Goal: Information Seeking & Learning: Learn about a topic

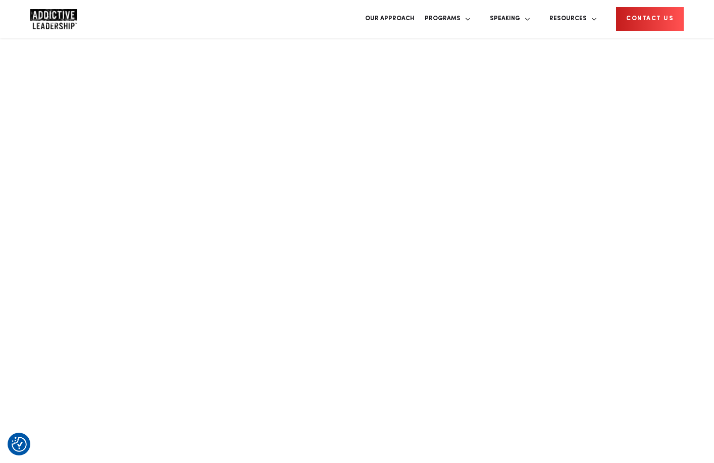
scroll to position [1102, 0]
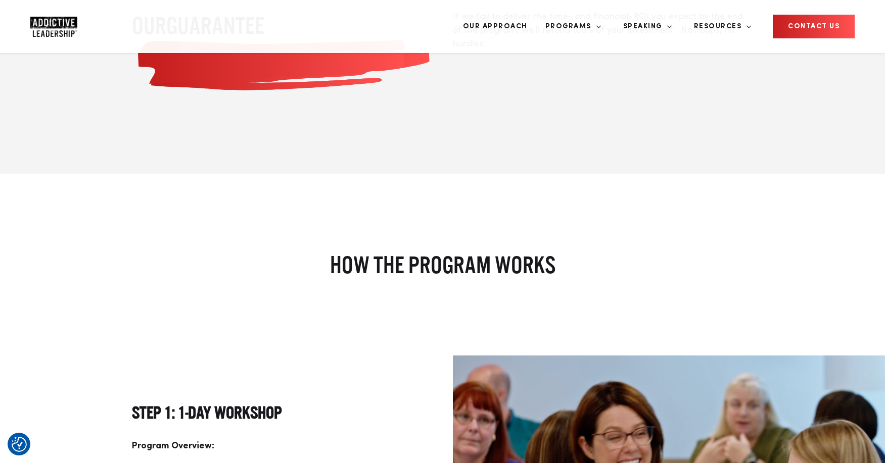
scroll to position [1142, 0]
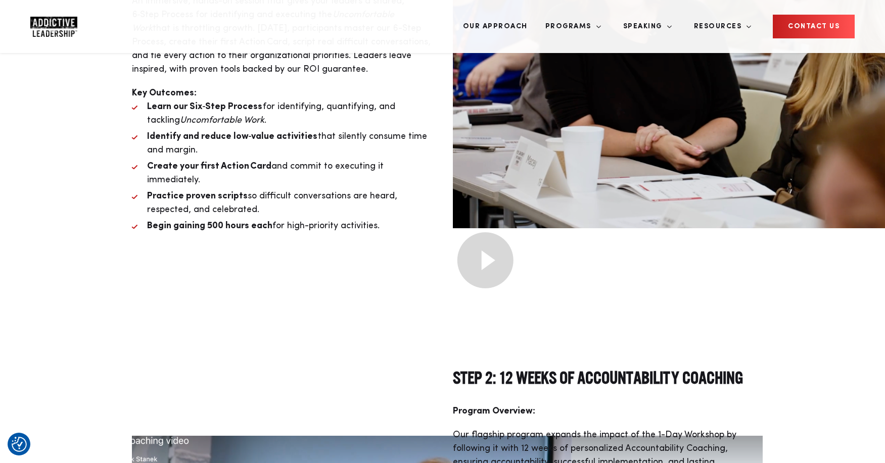
scroll to position [1643, 0]
